Goal: Task Accomplishment & Management: Manage account settings

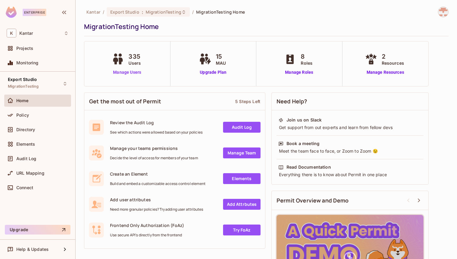
click at [130, 73] on link "Manage Users" at bounding box center [127, 72] width 34 height 6
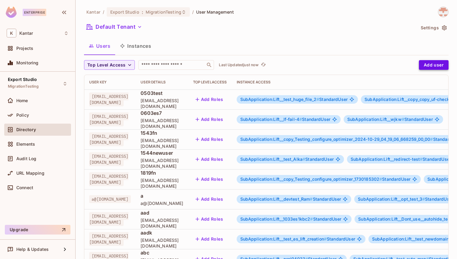
click at [436, 63] on button "Add user" at bounding box center [434, 65] width 30 height 10
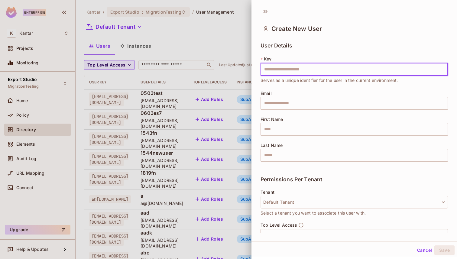
click at [207, 116] on div at bounding box center [228, 129] width 457 height 259
